Goal: Information Seeking & Learning: Learn about a topic

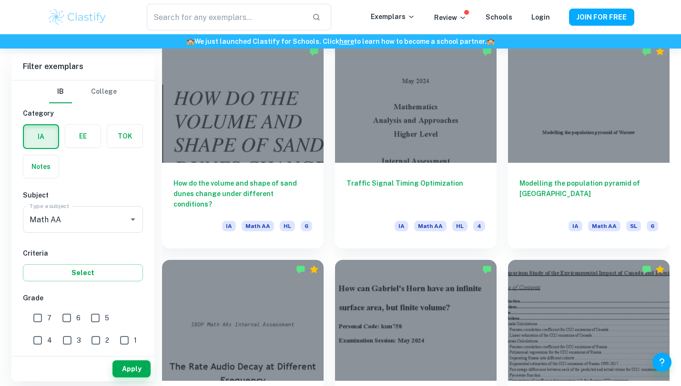
scroll to position [991, 0]
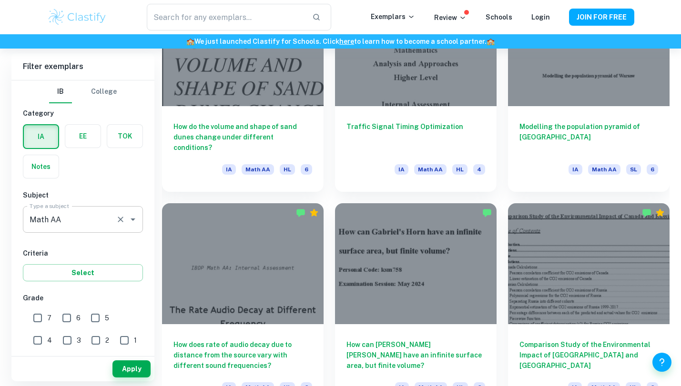
click at [82, 216] on input "Math AA" at bounding box center [69, 220] width 85 height 18
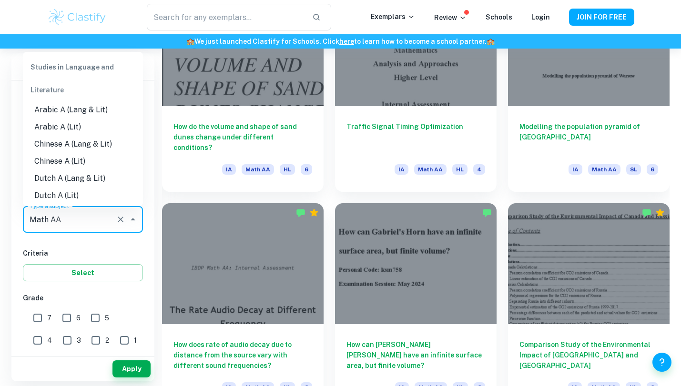
scroll to position [1188, 0]
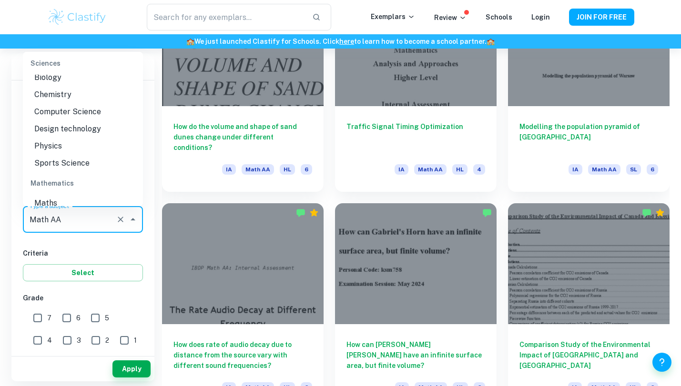
click at [85, 249] on h6 "Criteria" at bounding box center [83, 253] width 120 height 10
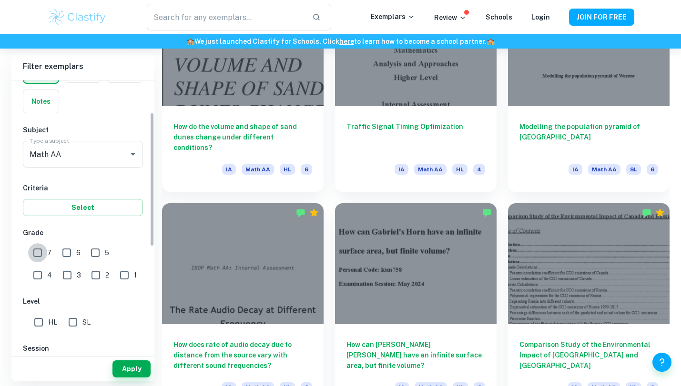
click at [37, 251] on input "7" at bounding box center [37, 253] width 19 height 19
checkbox input "true"
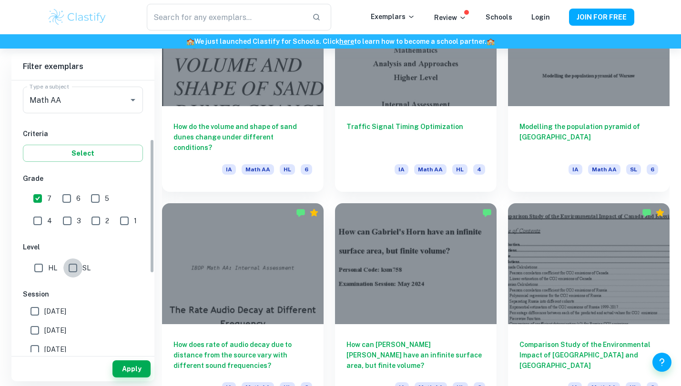
click at [64, 269] on input "SL" at bounding box center [72, 268] width 19 height 19
checkbox input "true"
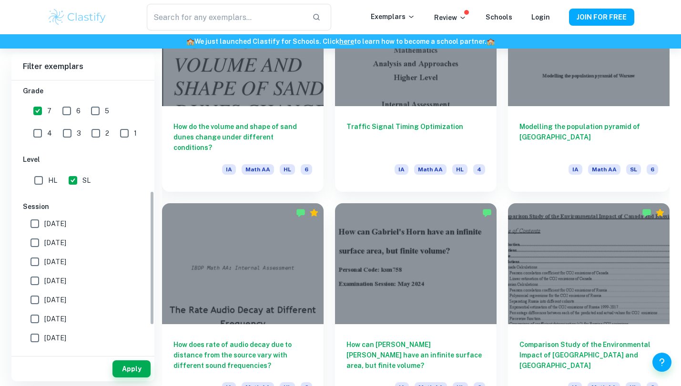
scroll to position [279, 0]
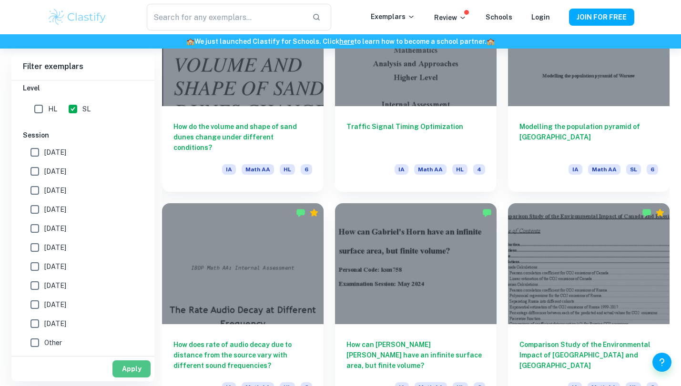
click at [122, 365] on button "Apply" at bounding box center [131, 369] width 38 height 17
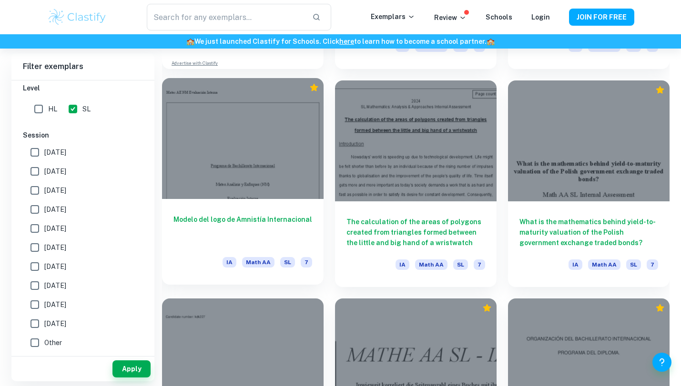
scroll to position [895, 0]
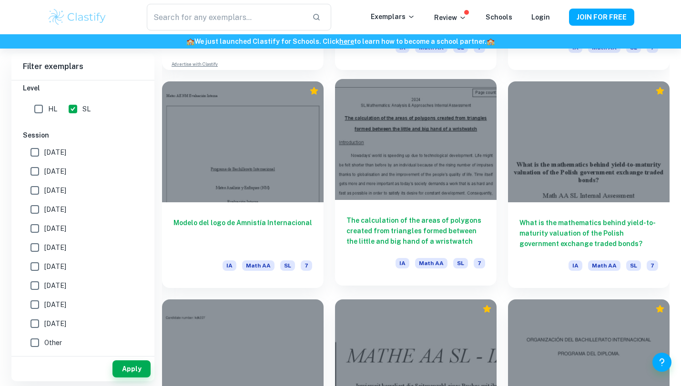
click at [440, 168] on div at bounding box center [416, 139] width 162 height 121
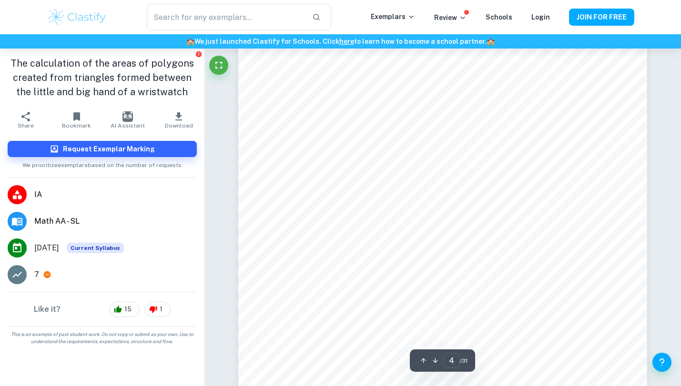
scroll to position [1911, 0]
type input "5"
